Goal: Task Accomplishment & Management: Manage account settings

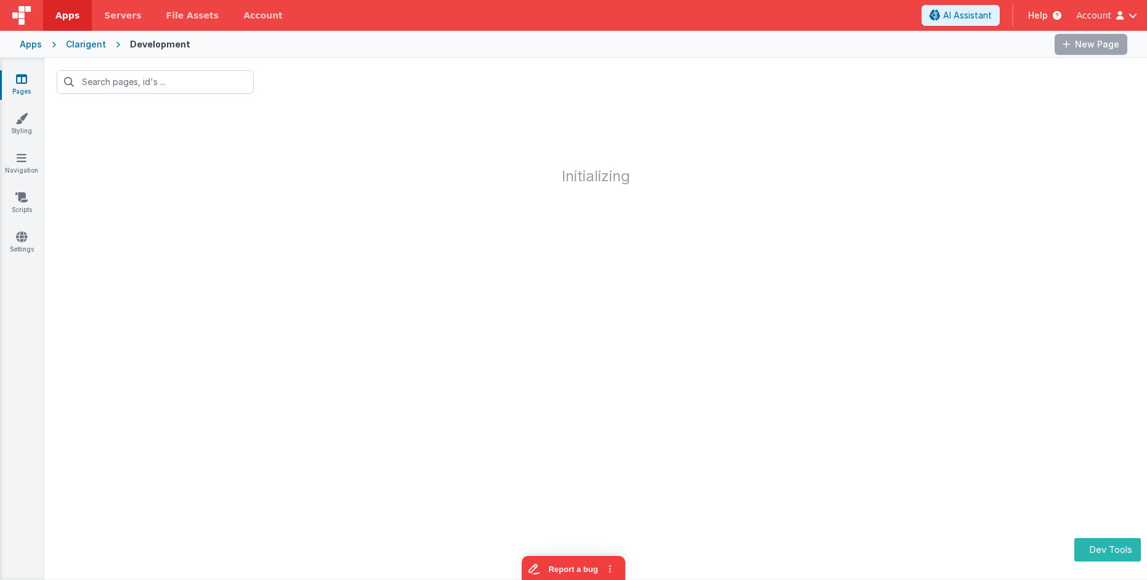
click at [20, 86] on link "Pages" at bounding box center [21, 85] width 44 height 25
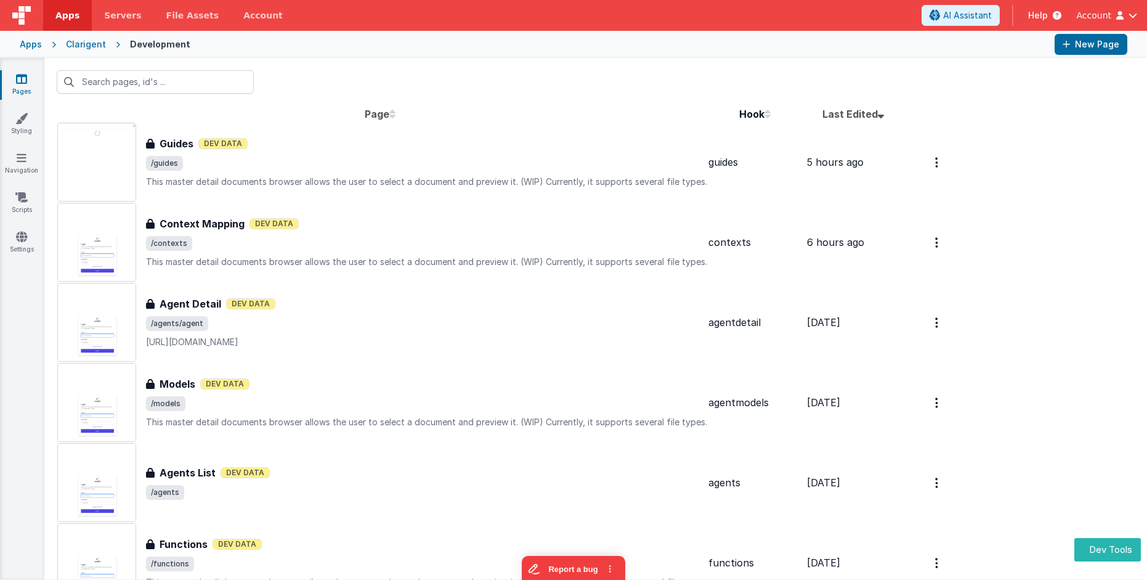
click at [842, 110] on span "Last Edited" at bounding box center [849, 114] width 55 height 12
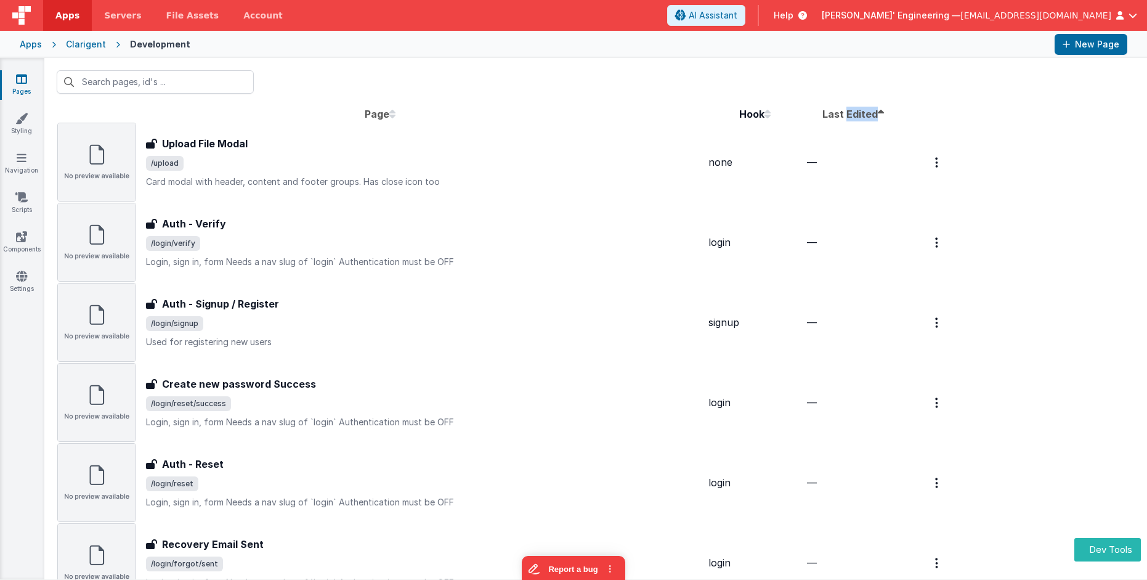
click at [842, 110] on span "Last Edited" at bounding box center [849, 114] width 55 height 12
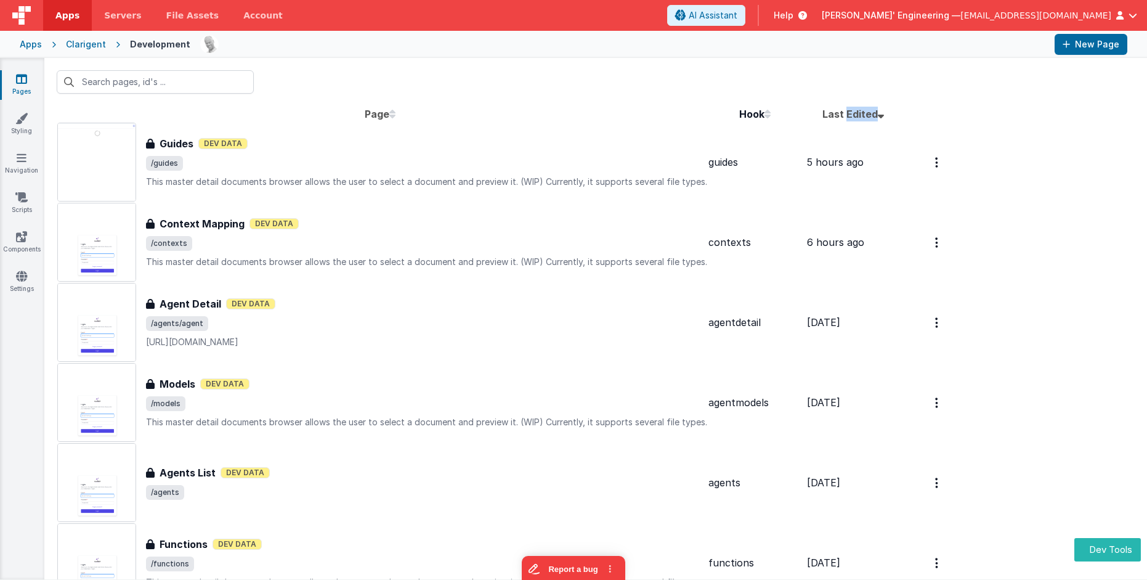
click at [28, 46] on div "Apps" at bounding box center [31, 44] width 22 height 12
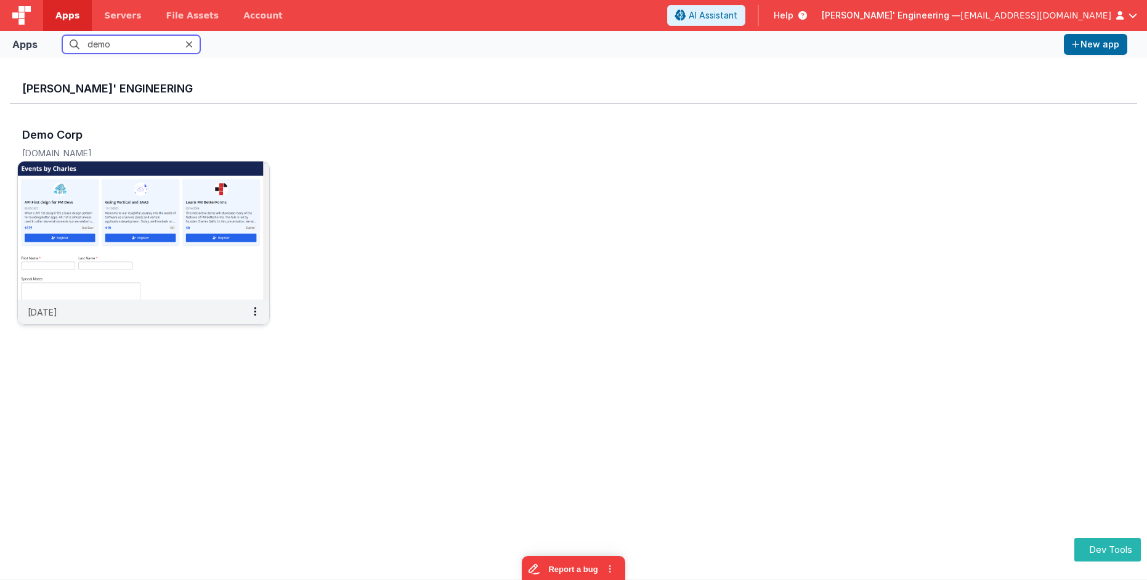
type input "demo"
click at [148, 182] on img at bounding box center [143, 230] width 251 height 138
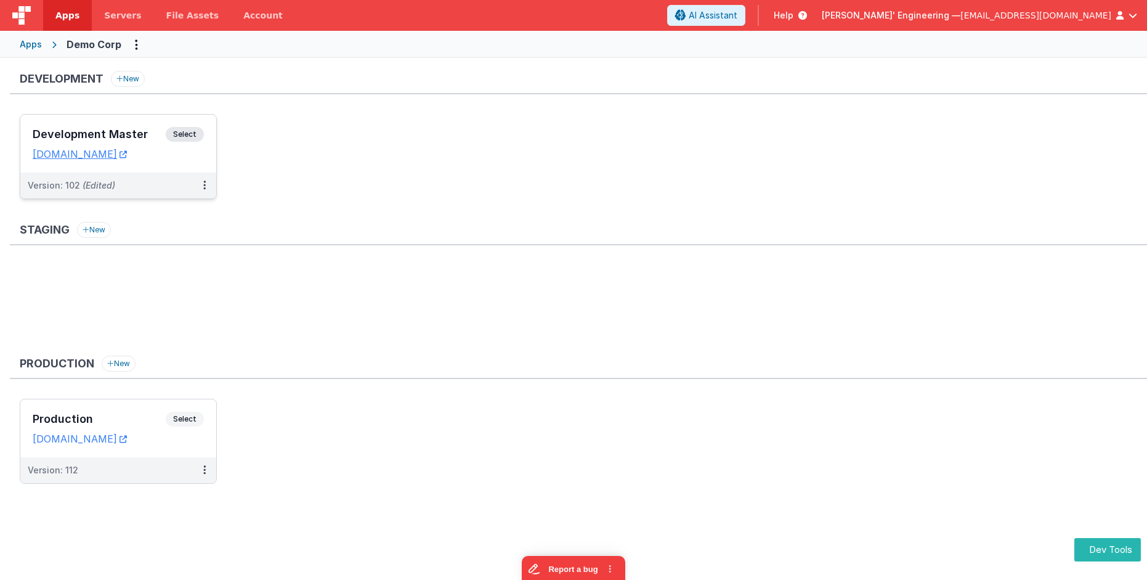
click at [192, 130] on span "Select" at bounding box center [185, 134] width 38 height 15
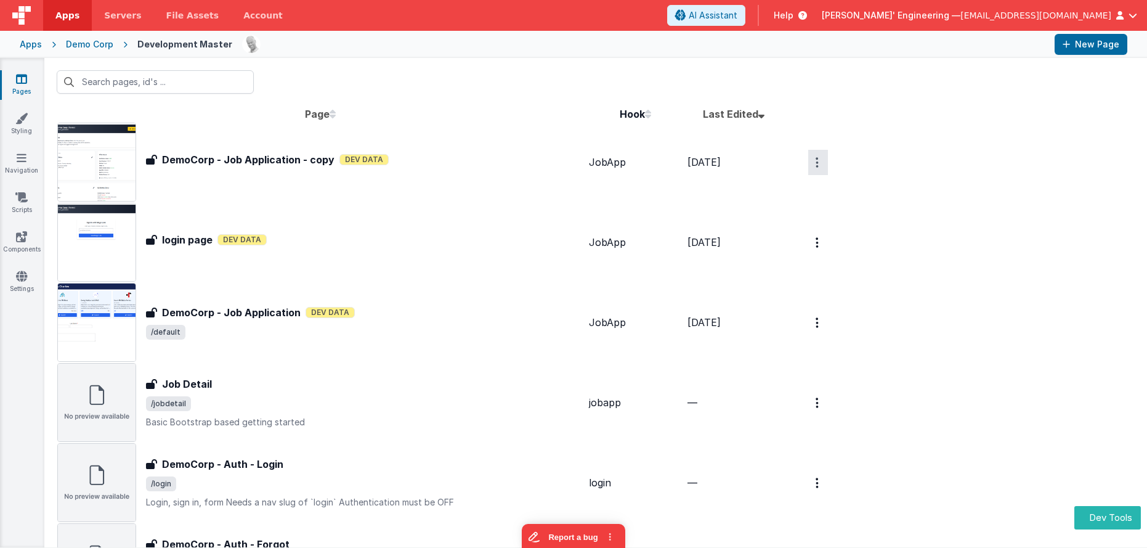
click at [821, 161] on button "Options" at bounding box center [818, 162] width 20 height 25
click at [757, 208] on link "Preview" at bounding box center [774, 213] width 108 height 22
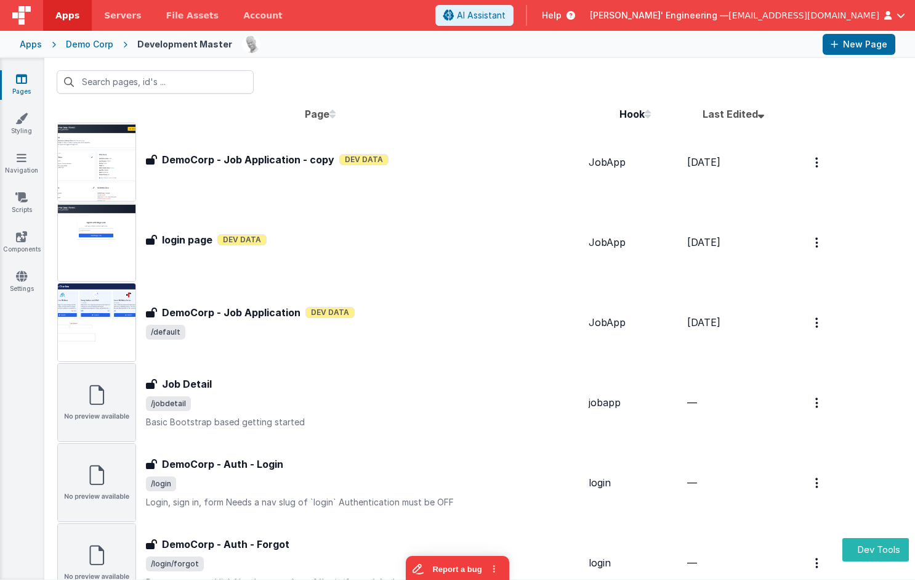
click at [474, 169] on div "DemoCorp - Job Application - copy DemoCorp - Job Application - copy Dev Data" at bounding box center [367, 162] width 442 height 20
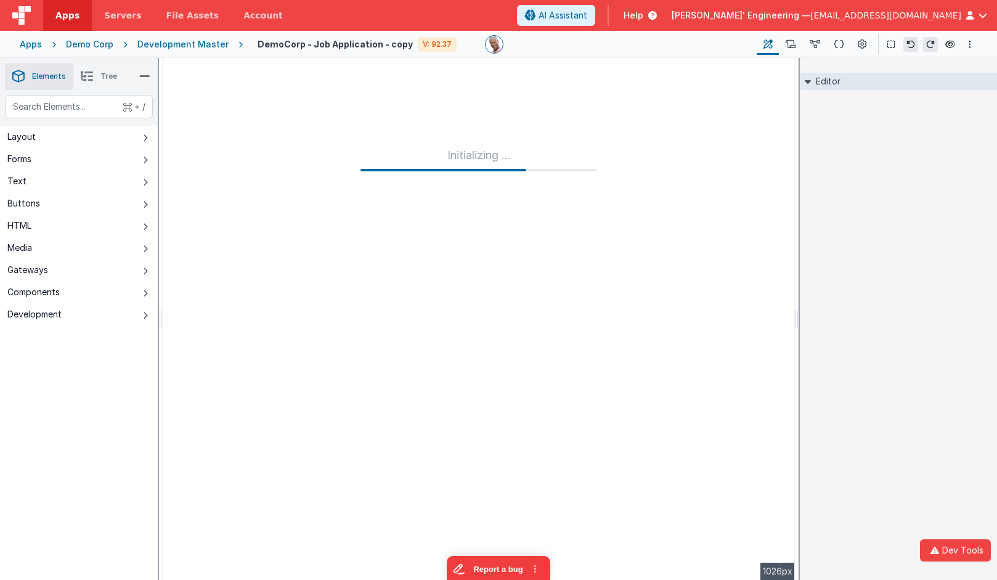
click at [846, 184] on div "Editor DEV: Focus DEV: builderToggleConditionalCSS DEV: Remove DND DEV: updateS…" at bounding box center [898, 319] width 197 height 522
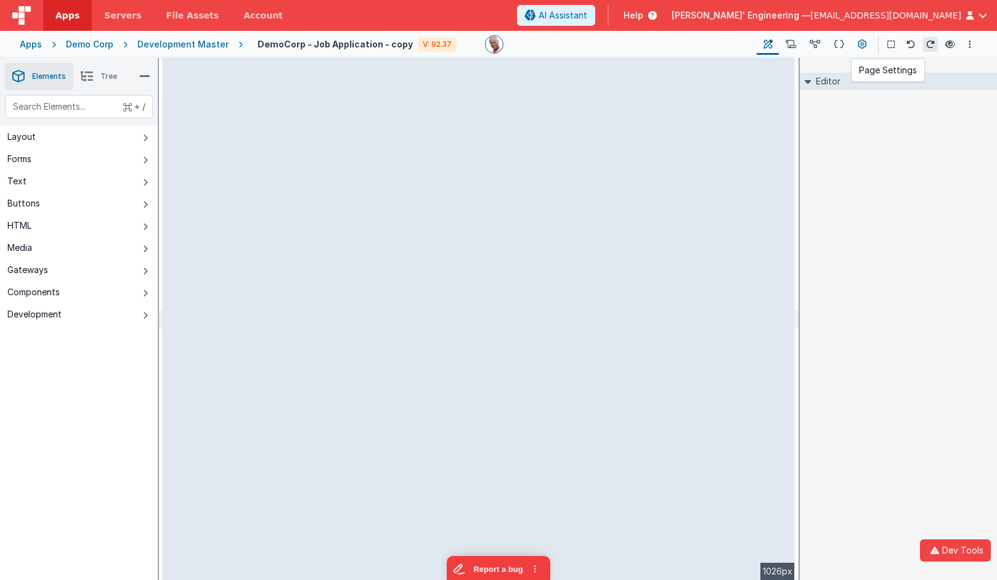
click at [866, 47] on button at bounding box center [862, 44] width 22 height 21
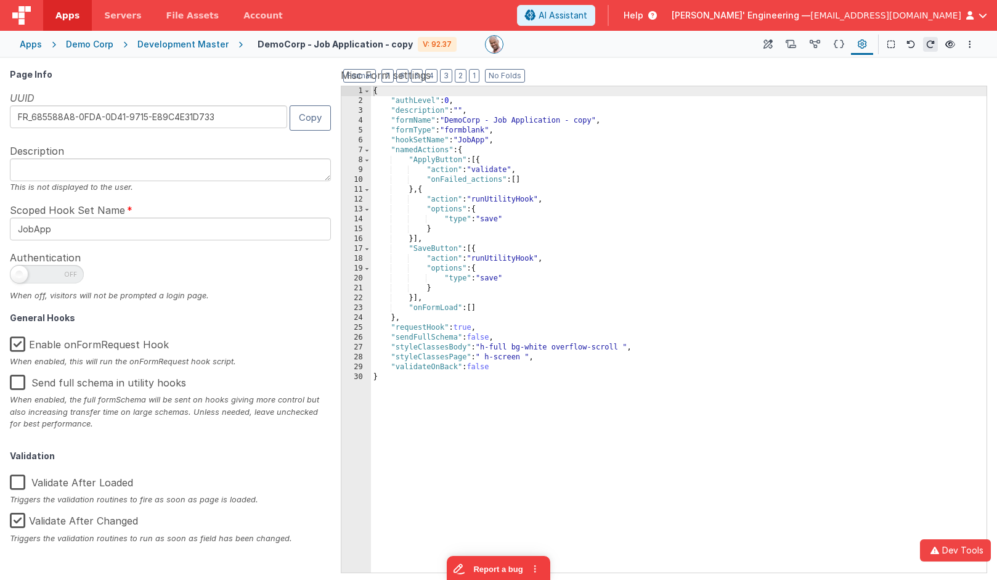
click at [28, 338] on label "Enable onFormRequest Hook" at bounding box center [89, 344] width 159 height 12
click at [0, 0] on input "Enable onFormRequest Hook" at bounding box center [0, 0] width 0 height 0
click at [193, 83] on div "Page Info UUID FR_685588A8-0FDA-0D41-9715-E89C4E31D733 Copy Description This is…" at bounding box center [173, 319] width 326 height 502
drag, startPoint x: 198, startPoint y: 44, endPoint x: 209, endPoint y: 48, distance: 11.7
click at [198, 44] on div "Development Master" at bounding box center [182, 44] width 91 height 12
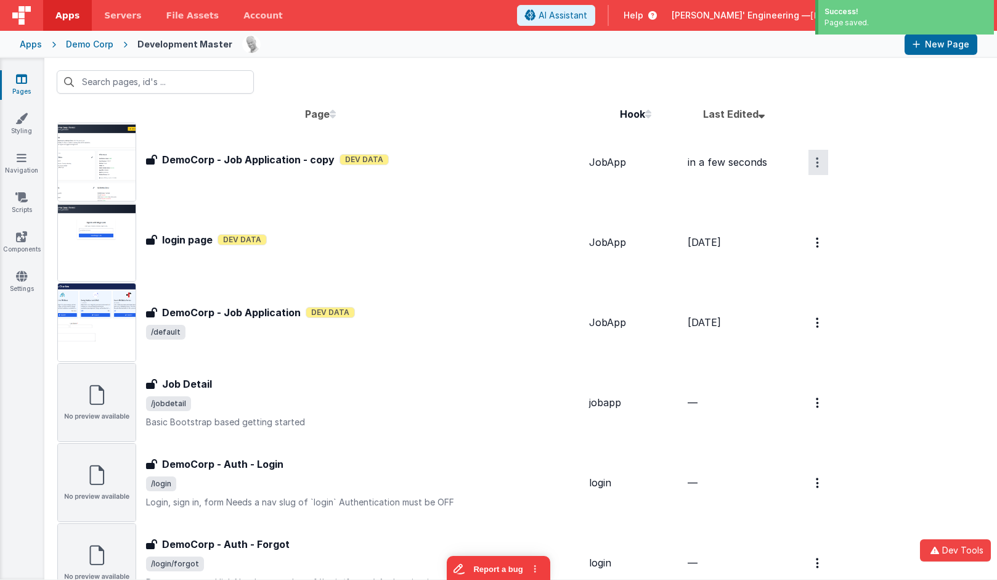
click at [816, 163] on button "Options" at bounding box center [818, 162] width 20 height 25
click at [792, 192] on link "Legacy Editor" at bounding box center [774, 191] width 108 height 22
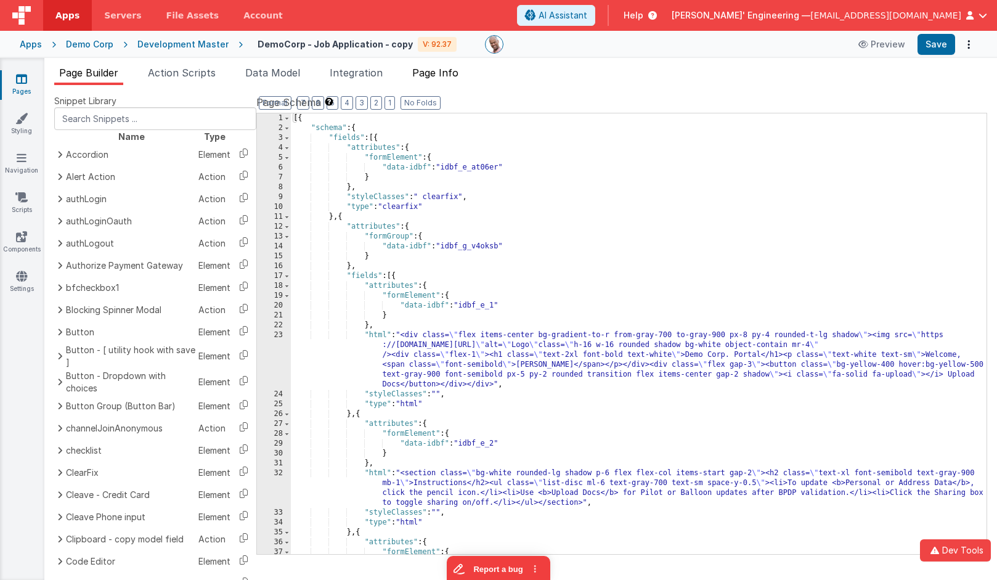
click at [433, 72] on span "Page Info" at bounding box center [435, 73] width 46 height 12
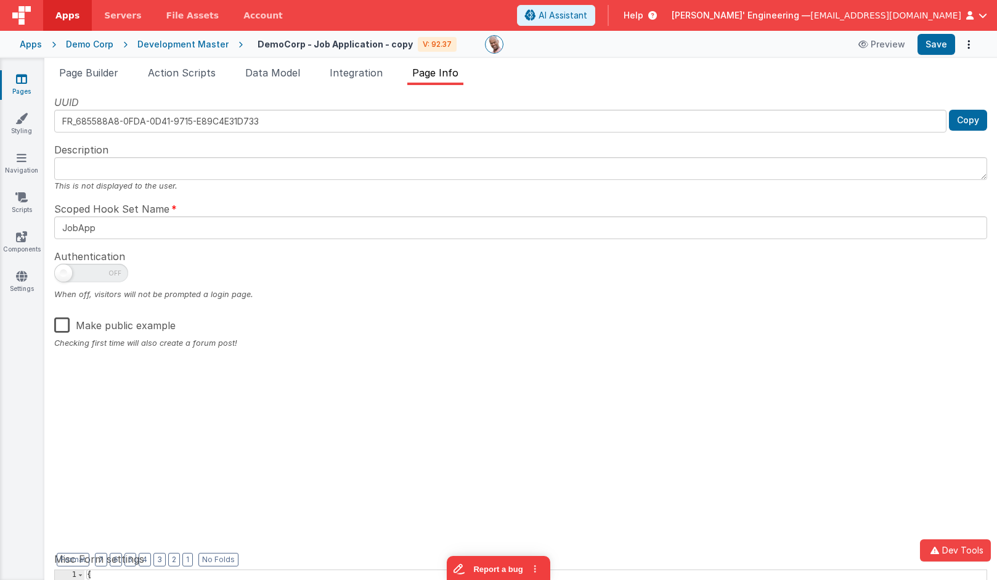
drag, startPoint x: 116, startPoint y: 329, endPoint x: 128, endPoint y: 326, distance: 12.1
click at [116, 329] on label "Make public example" at bounding box center [114, 325] width 121 height 12
click at [0, 0] on input "Make public example" at bounding box center [0, 0] width 0 height 0
click at [783, 460] on div "UUID FR_685588A8-0FDA-0D41-9715-E89C4E31D733 Copy Description This is not displ…" at bounding box center [520, 323] width 933 height 456
click at [299, 41] on h4 "DemoCorp - Job Application - copy" at bounding box center [335, 44] width 155 height 12
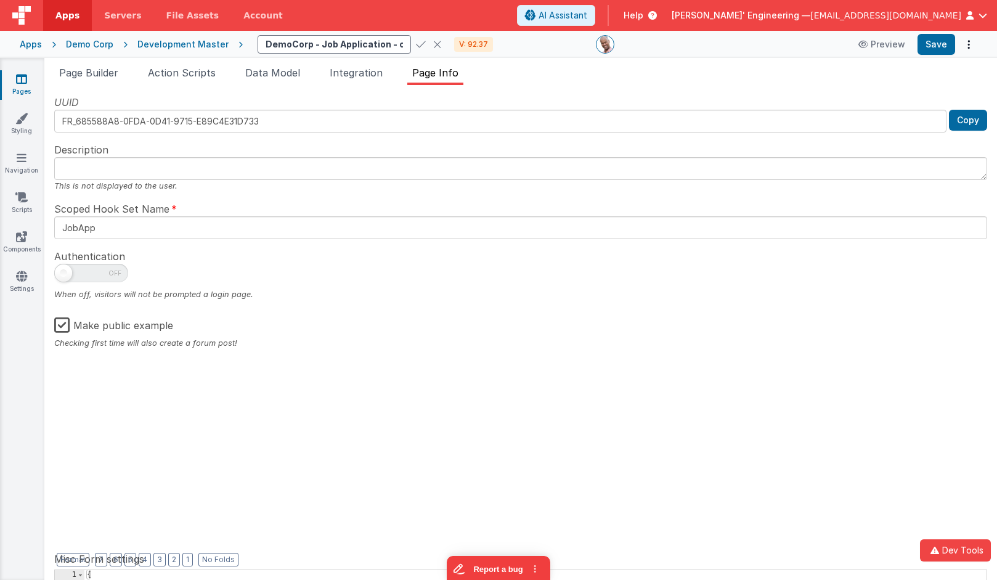
drag, startPoint x: 375, startPoint y: 45, endPoint x: 224, endPoint y: 38, distance: 151.1
click at [224, 38] on div "Apps Demo Corp Development Master DemoCorp - Job Application - copy V: 92.37 Pr…" at bounding box center [498, 44] width 997 height 27
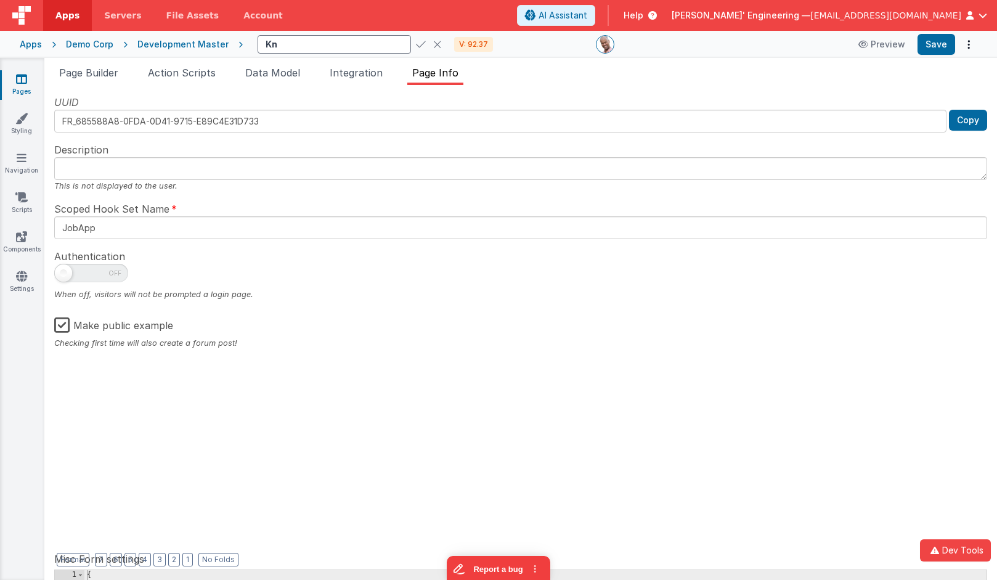
type input "[PERSON_NAME]"
click at [60, 323] on label "Make public example" at bounding box center [113, 325] width 119 height 12
click at [0, 0] on input "Make public example" at bounding box center [0, 0] width 0 height 0
click at [330, 314] on div "Make public example" at bounding box center [520, 323] width 933 height 26
click at [37, 43] on div "Apps" at bounding box center [31, 44] width 22 height 12
